Goal: Find specific page/section: Find specific page/section

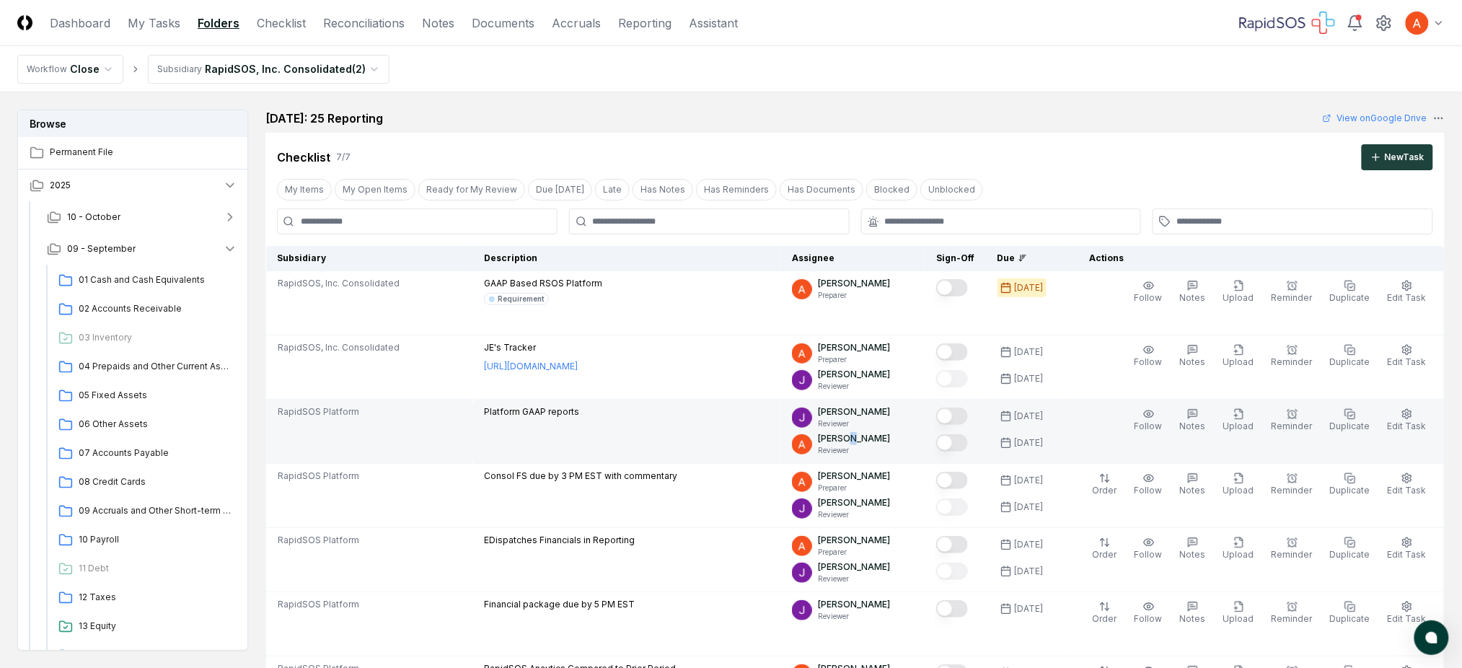
click at [862, 441] on p "[PERSON_NAME]" at bounding box center [854, 438] width 72 height 13
click at [854, 412] on p "[PERSON_NAME]" at bounding box center [854, 411] width 72 height 13
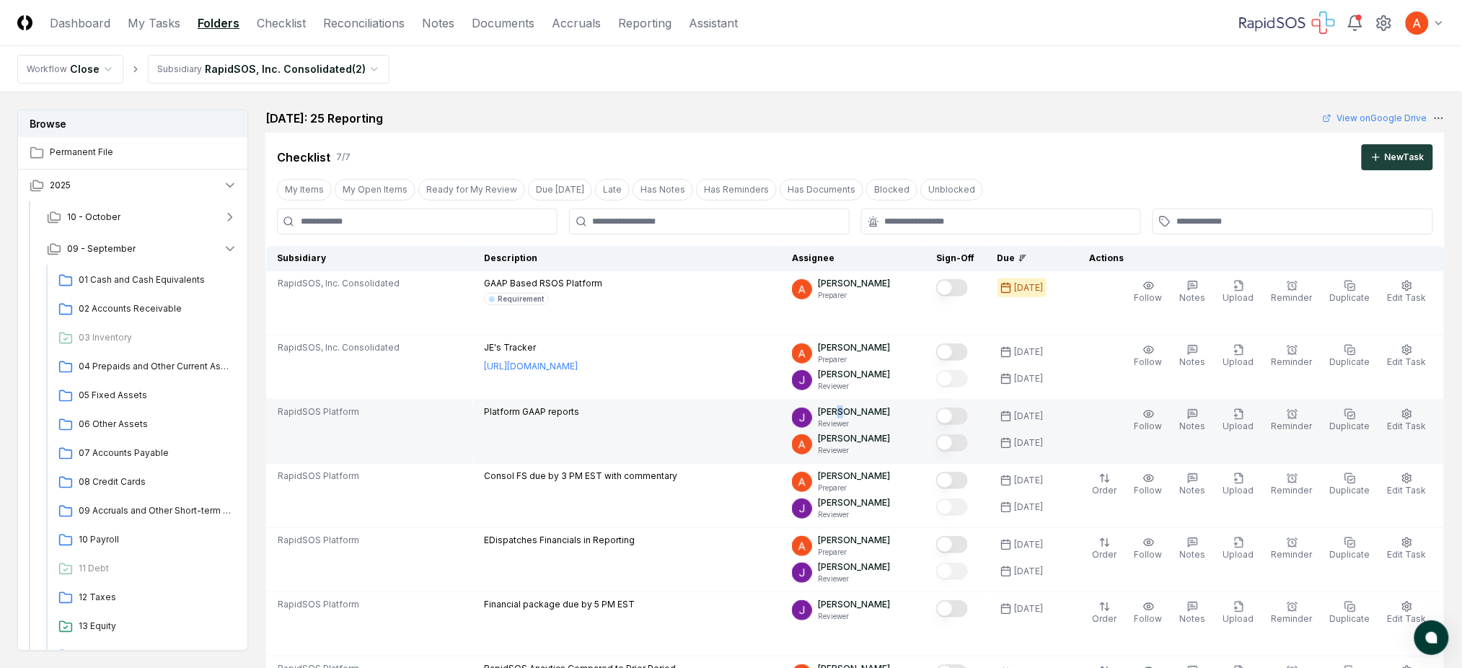
click at [853, 412] on p "[PERSON_NAME]" at bounding box center [854, 411] width 72 height 13
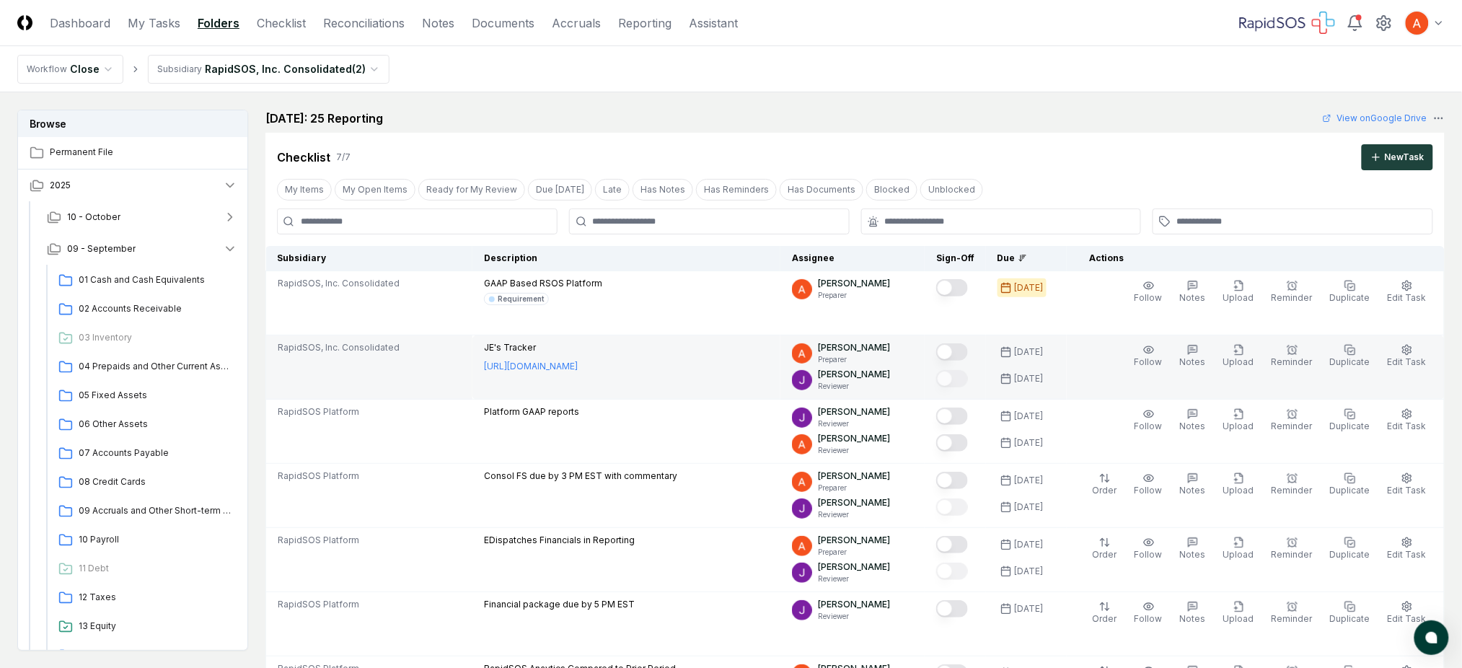
click at [871, 374] on p "[PERSON_NAME]" at bounding box center [854, 374] width 72 height 13
click at [872, 378] on p "[PERSON_NAME]" at bounding box center [854, 374] width 72 height 13
click at [870, 350] on p "[PERSON_NAME]" at bounding box center [854, 347] width 72 height 13
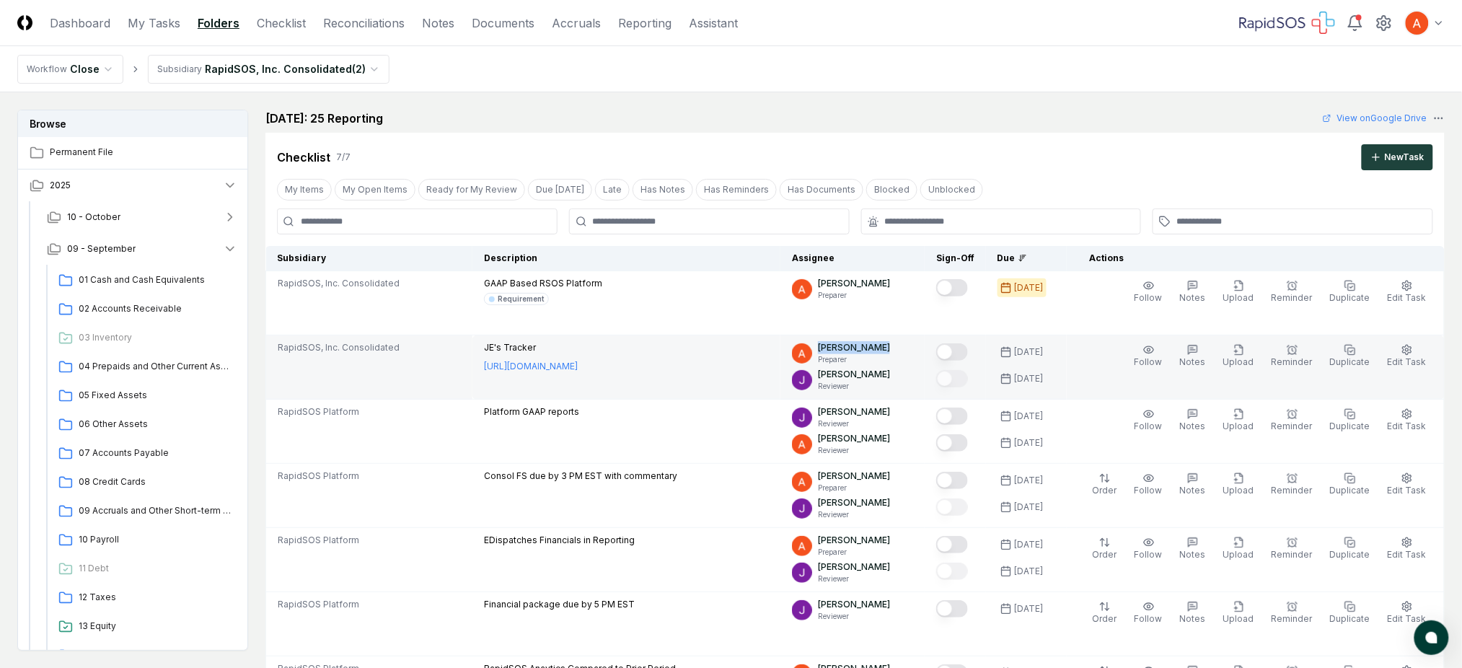
click at [870, 350] on p "[PERSON_NAME]" at bounding box center [854, 347] width 72 height 13
click at [859, 379] on p "[PERSON_NAME]" at bounding box center [854, 374] width 72 height 13
click at [858, 382] on p "Reviewer" at bounding box center [854, 386] width 72 height 11
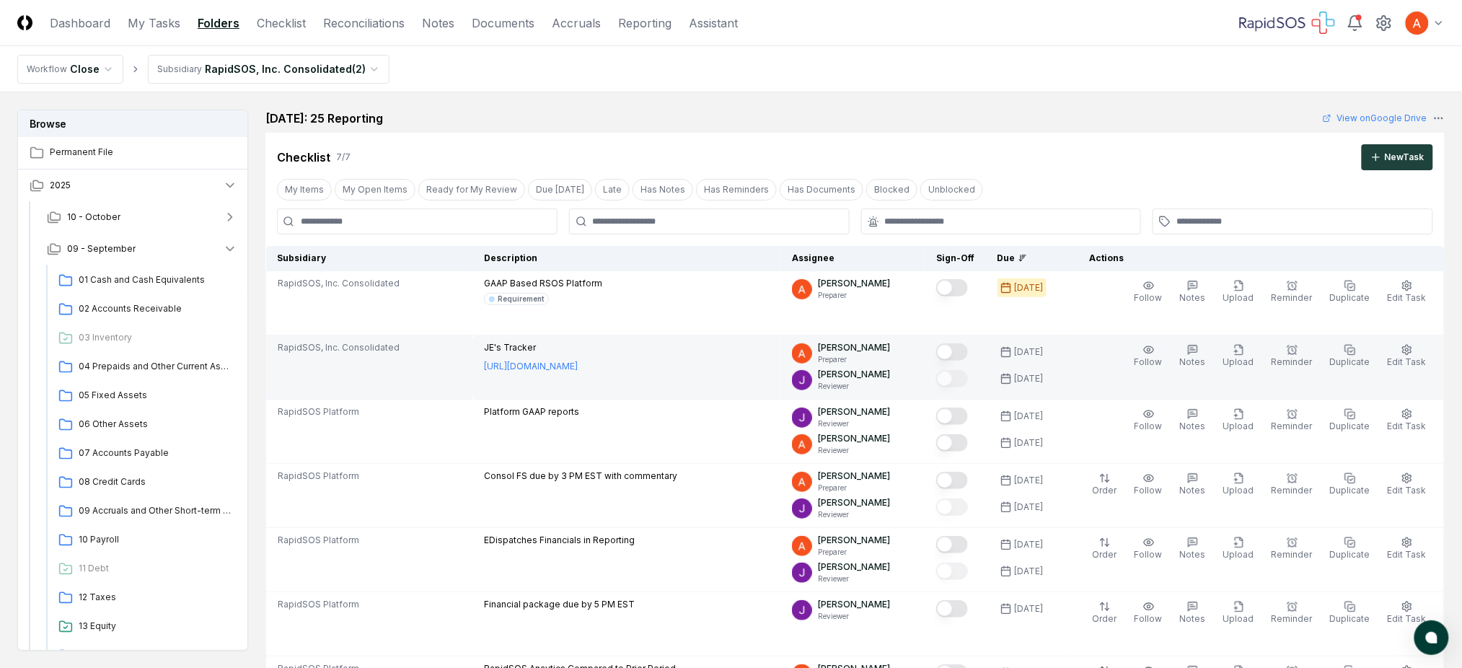
click at [858, 382] on p "Reviewer" at bounding box center [854, 386] width 72 height 11
click at [859, 377] on p "[PERSON_NAME]" at bounding box center [854, 374] width 72 height 13
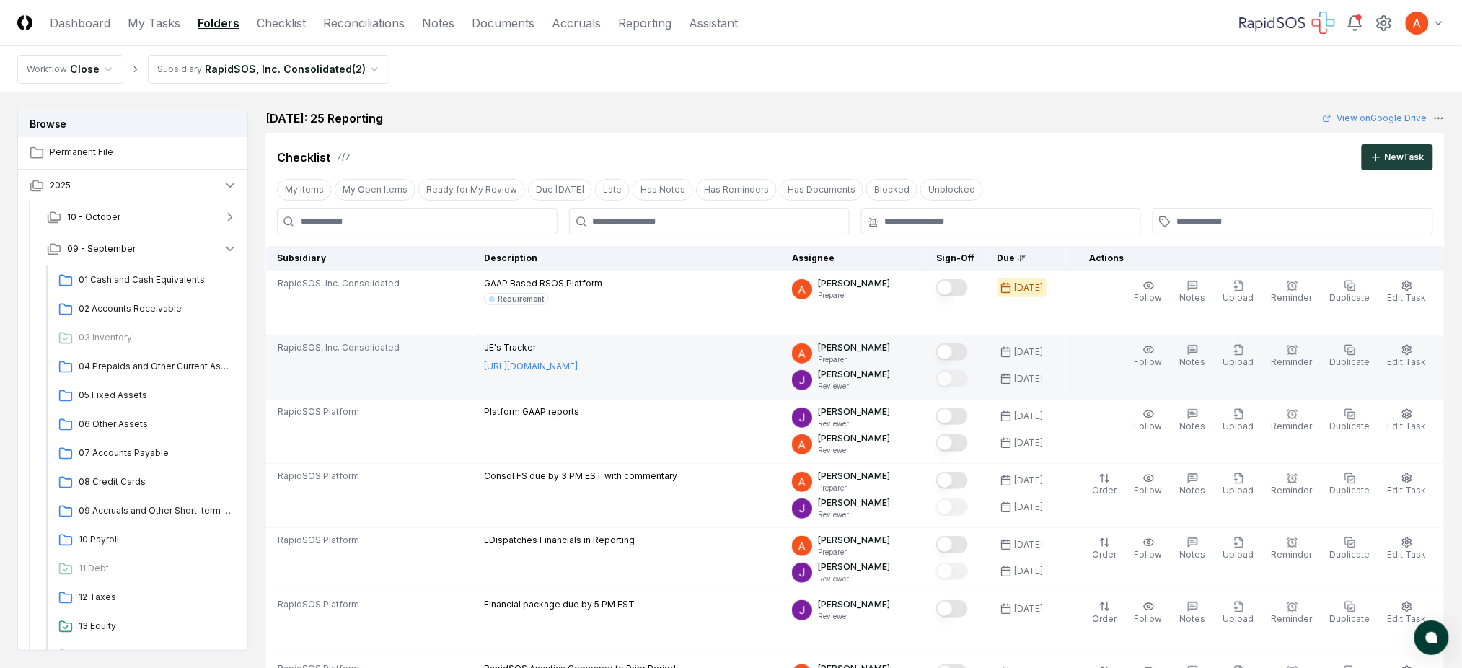
click at [866, 349] on p "[PERSON_NAME]" at bounding box center [854, 347] width 72 height 13
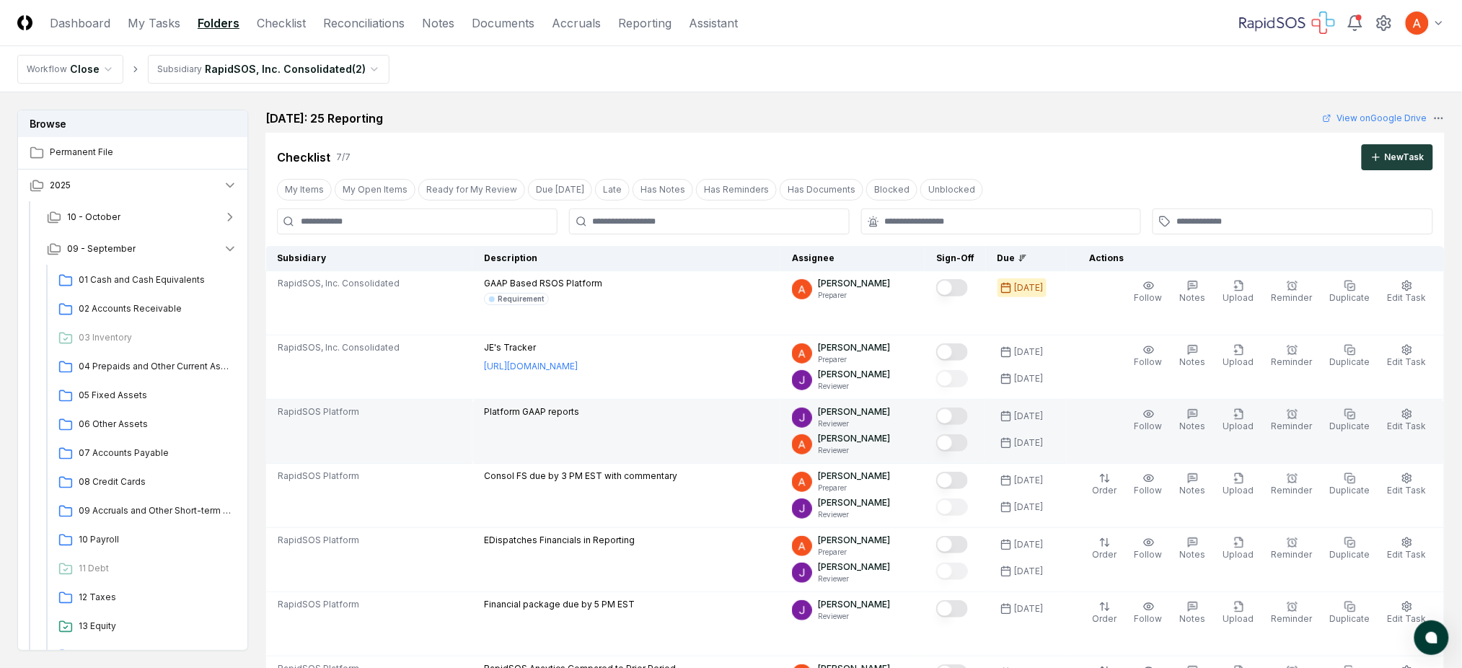
click at [857, 410] on p "[PERSON_NAME]" at bounding box center [854, 411] width 72 height 13
click at [854, 438] on p "[PERSON_NAME]" at bounding box center [854, 438] width 72 height 13
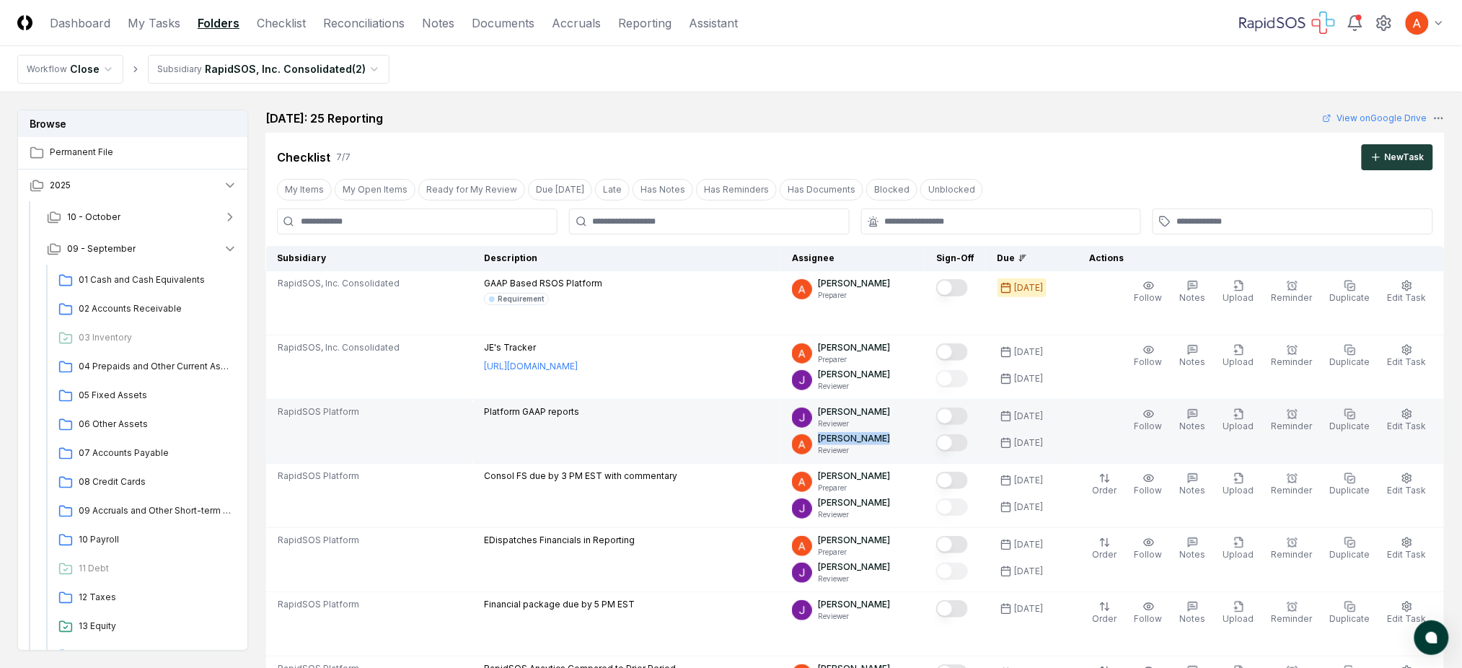
click at [854, 438] on p "[PERSON_NAME]" at bounding box center [854, 438] width 72 height 13
click at [872, 442] on p "[PERSON_NAME]" at bounding box center [854, 438] width 72 height 13
click at [871, 413] on p "[PERSON_NAME]" at bounding box center [854, 411] width 72 height 13
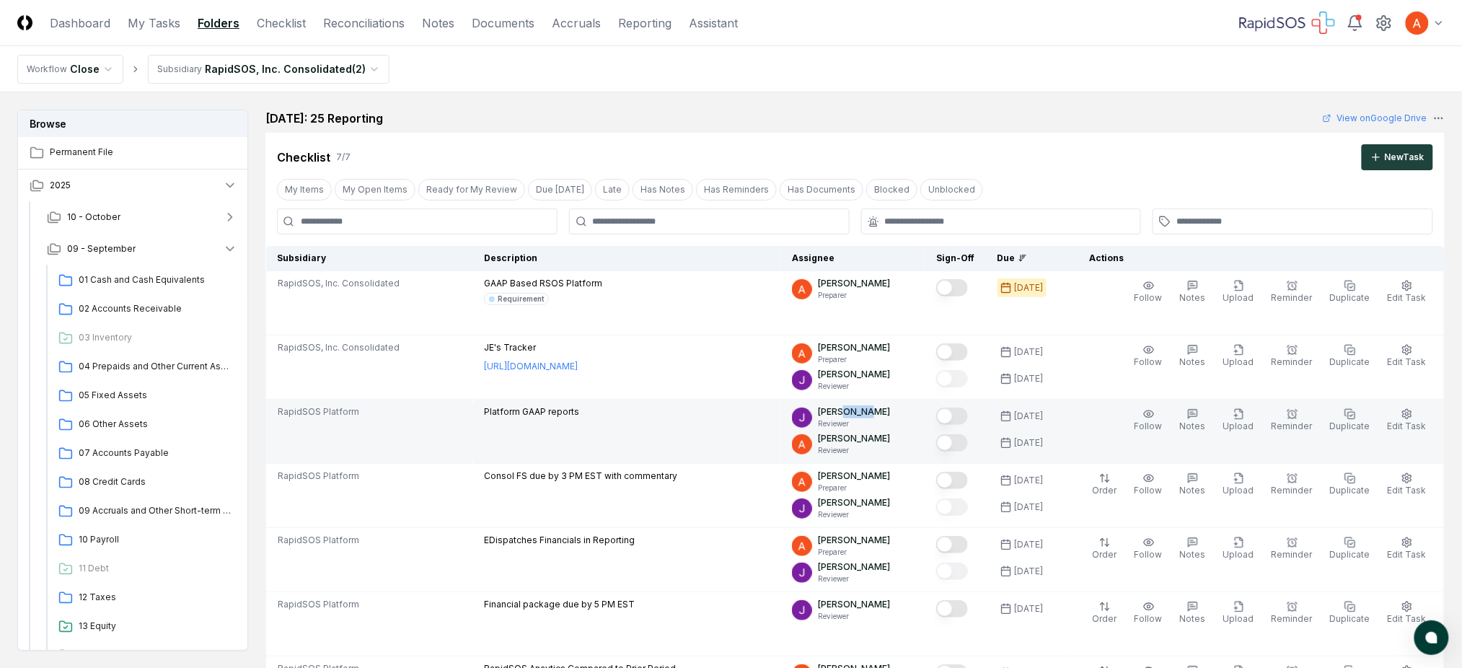
click at [871, 413] on p "[PERSON_NAME]" at bounding box center [854, 411] width 72 height 13
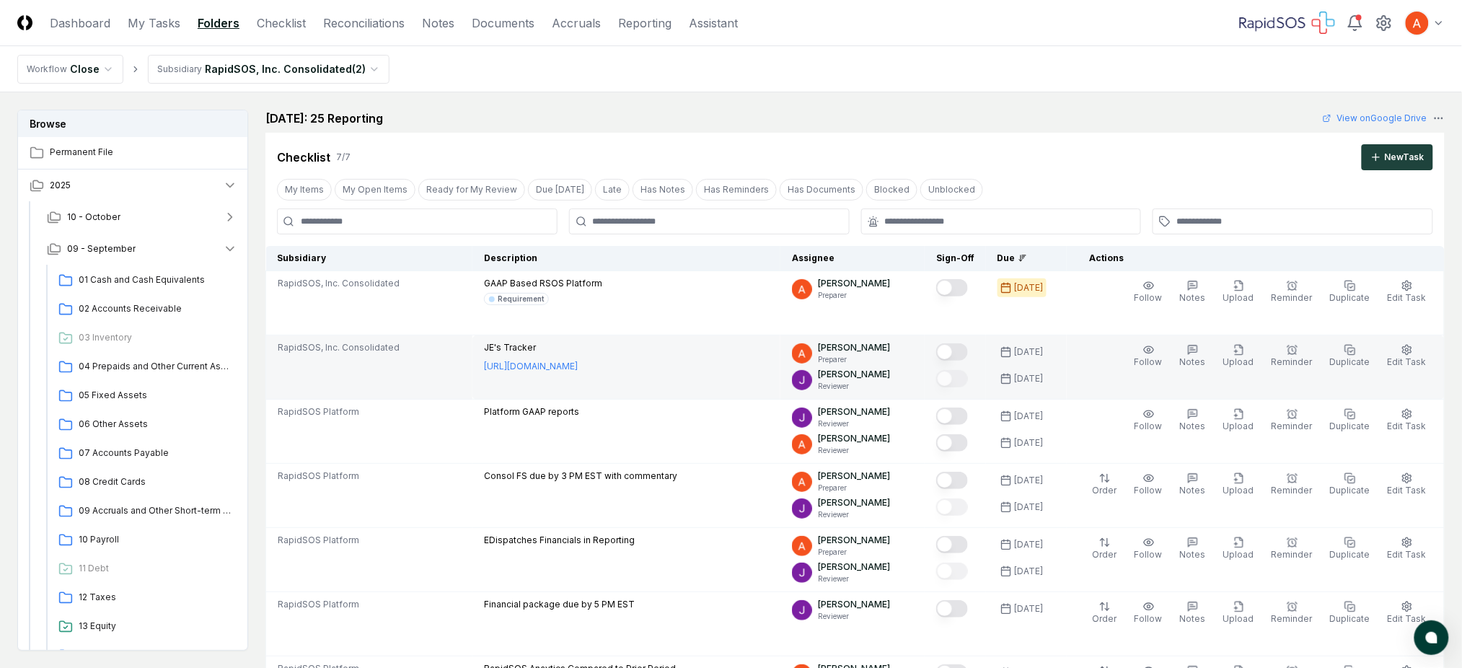
click at [868, 375] on p "[PERSON_NAME]" at bounding box center [854, 374] width 72 height 13
click at [852, 351] on p "[PERSON_NAME]" at bounding box center [854, 347] width 72 height 13
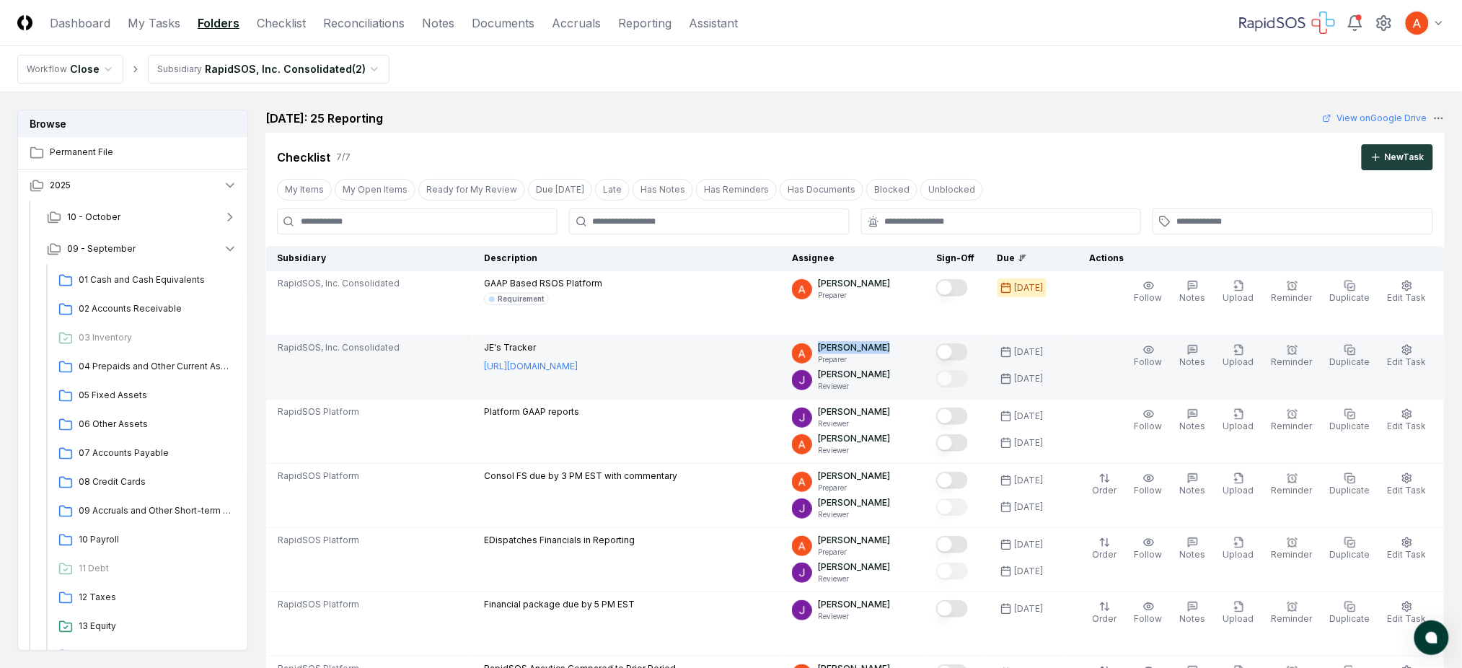
click at [852, 351] on p "[PERSON_NAME]" at bounding box center [854, 347] width 72 height 13
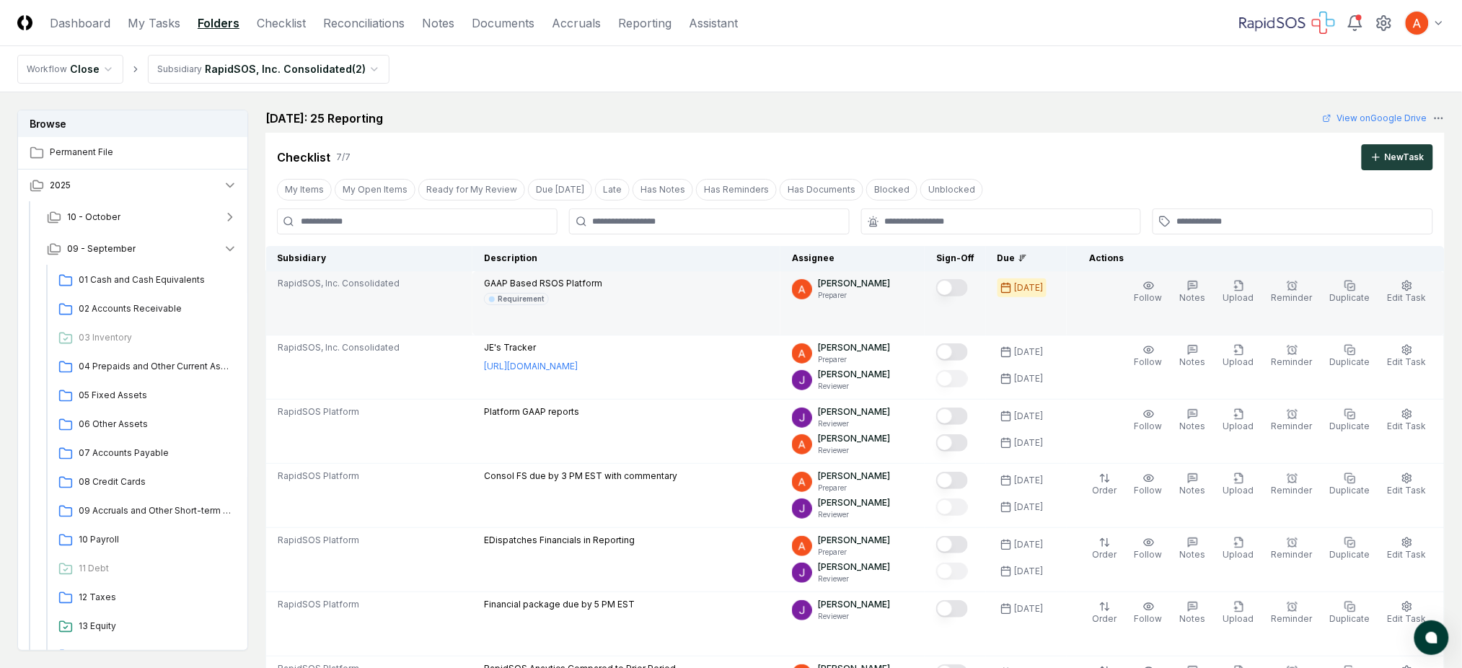
click at [848, 281] on p "[PERSON_NAME]" at bounding box center [854, 283] width 72 height 13
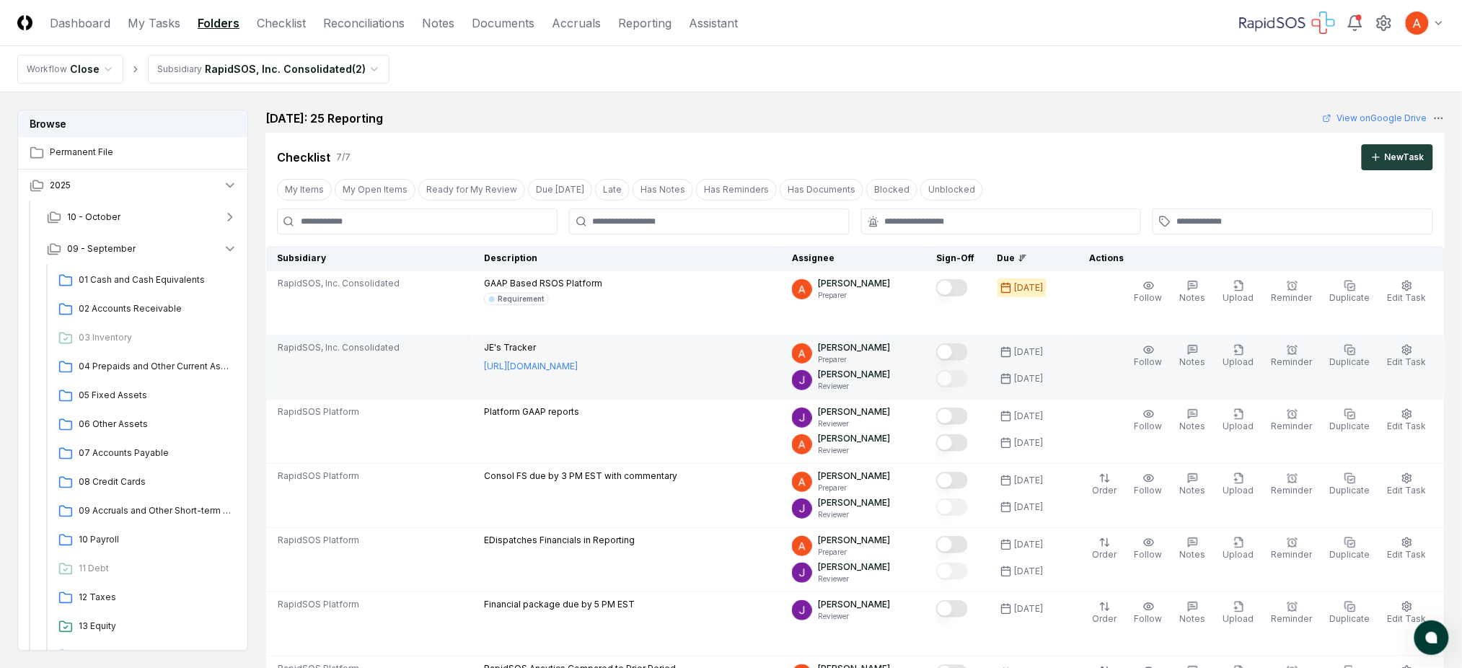
click at [855, 350] on p "[PERSON_NAME]" at bounding box center [854, 347] width 72 height 13
click at [857, 369] on p "[PERSON_NAME]" at bounding box center [854, 374] width 72 height 13
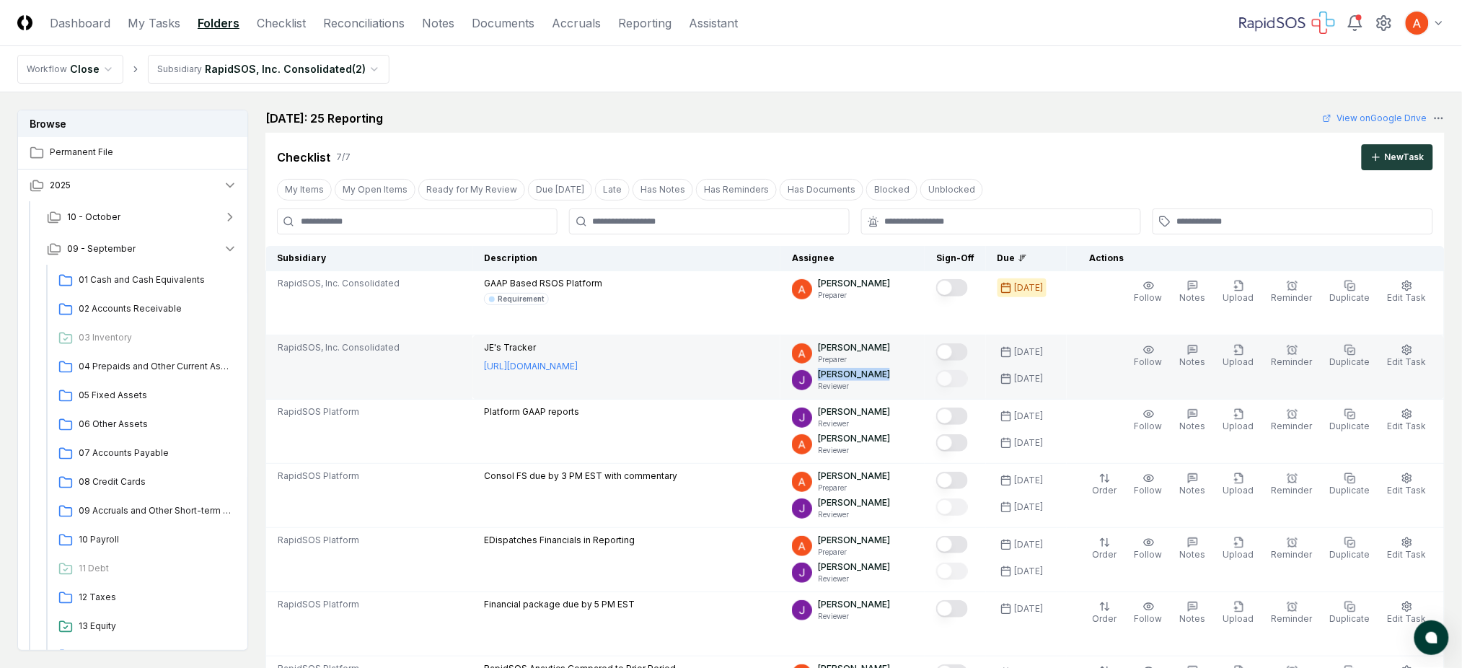
click at [857, 369] on p "[PERSON_NAME]" at bounding box center [854, 374] width 72 height 13
click at [844, 354] on p "Preparer" at bounding box center [854, 359] width 72 height 11
click at [871, 351] on p "[PERSON_NAME]" at bounding box center [854, 347] width 72 height 13
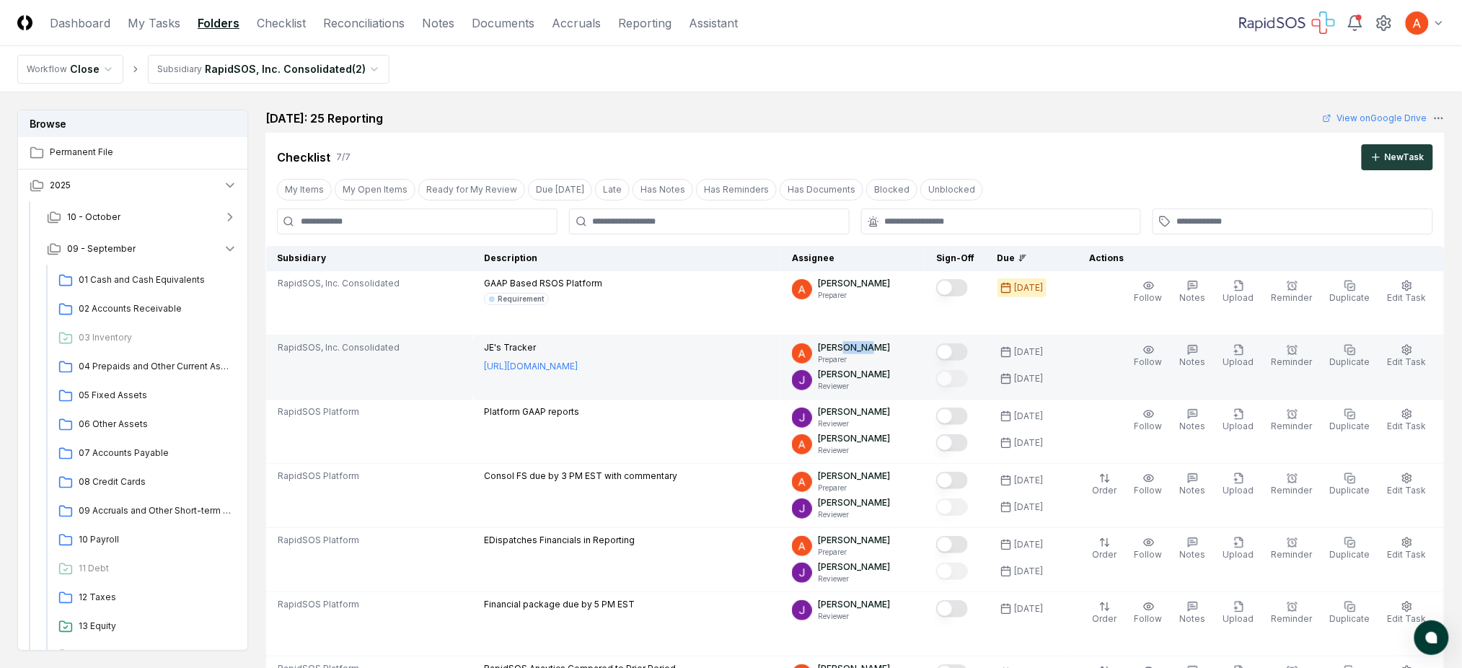
click at [871, 351] on p "[PERSON_NAME]" at bounding box center [854, 347] width 72 height 13
click at [877, 376] on p "[PERSON_NAME]" at bounding box center [854, 374] width 72 height 13
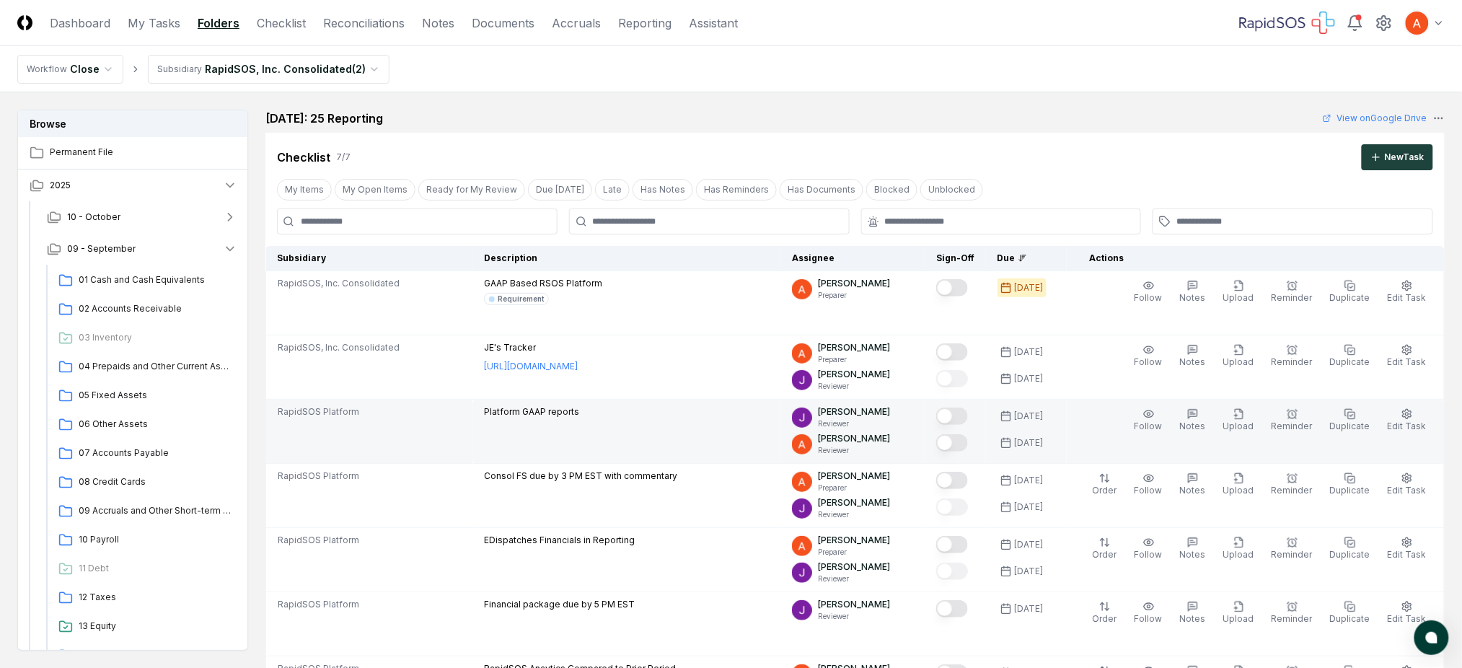
click at [869, 420] on p "Reviewer" at bounding box center [854, 423] width 72 height 11
click at [863, 417] on p "[PERSON_NAME]" at bounding box center [854, 411] width 72 height 13
click at [856, 436] on p "[PERSON_NAME]" at bounding box center [854, 438] width 72 height 13
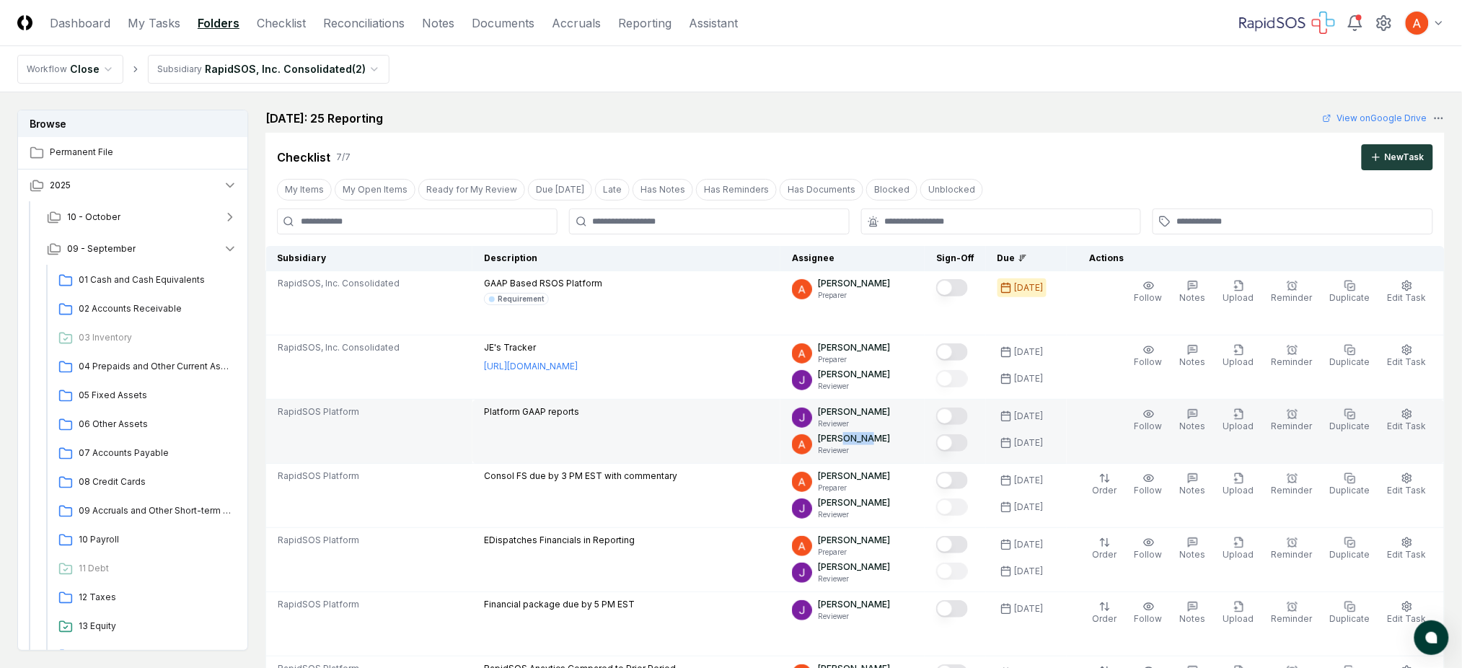
click at [856, 436] on p "[PERSON_NAME]" at bounding box center [854, 438] width 72 height 13
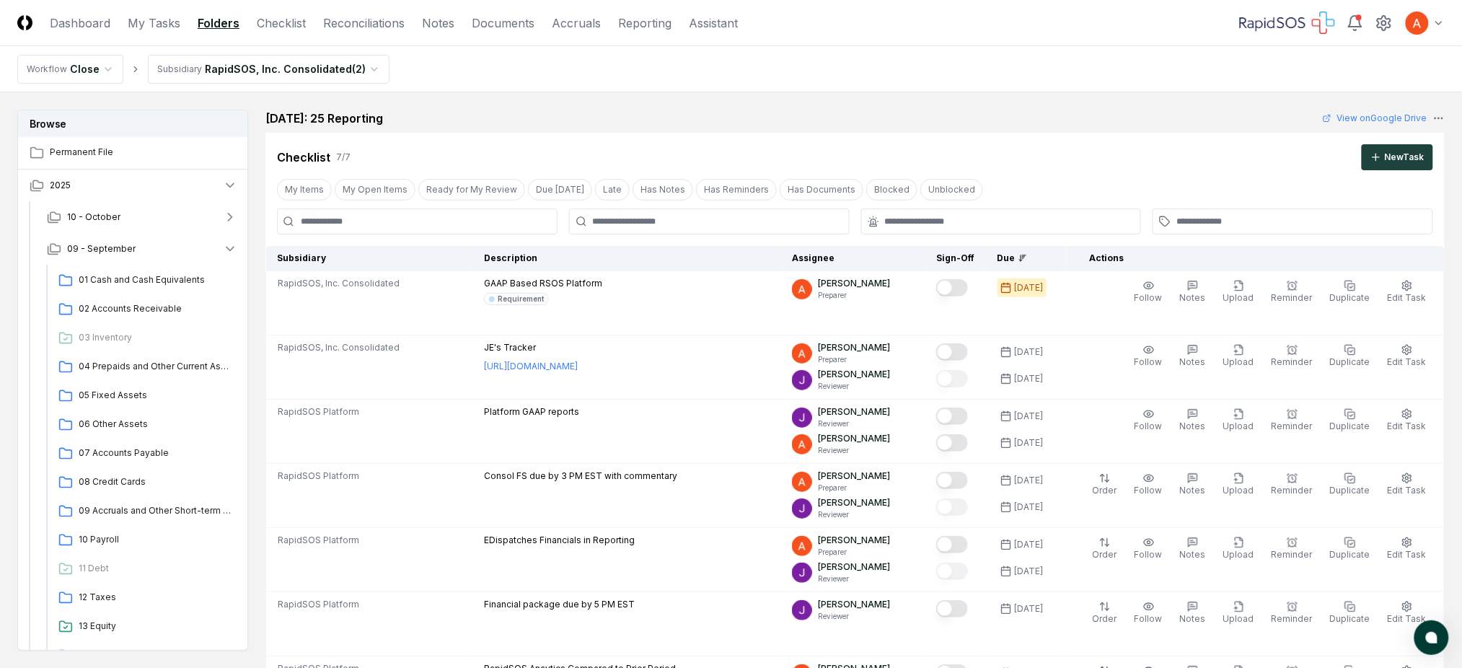
click at [672, 113] on div "[DATE]: 25 Reporting View on Google Drive" at bounding box center [854, 118] width 1179 height 17
